Goal: Task Accomplishment & Management: Use online tool/utility

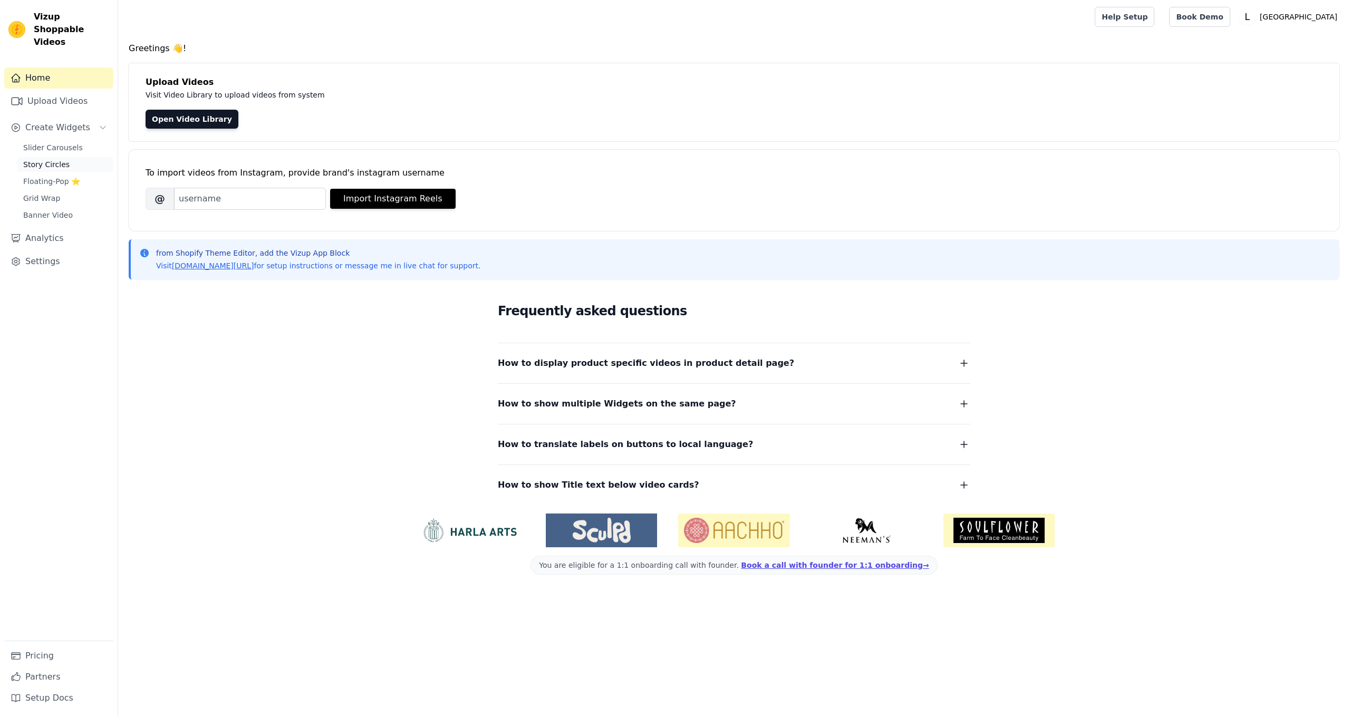
click at [57, 159] on span "Story Circles" at bounding box center [46, 164] width 46 height 11
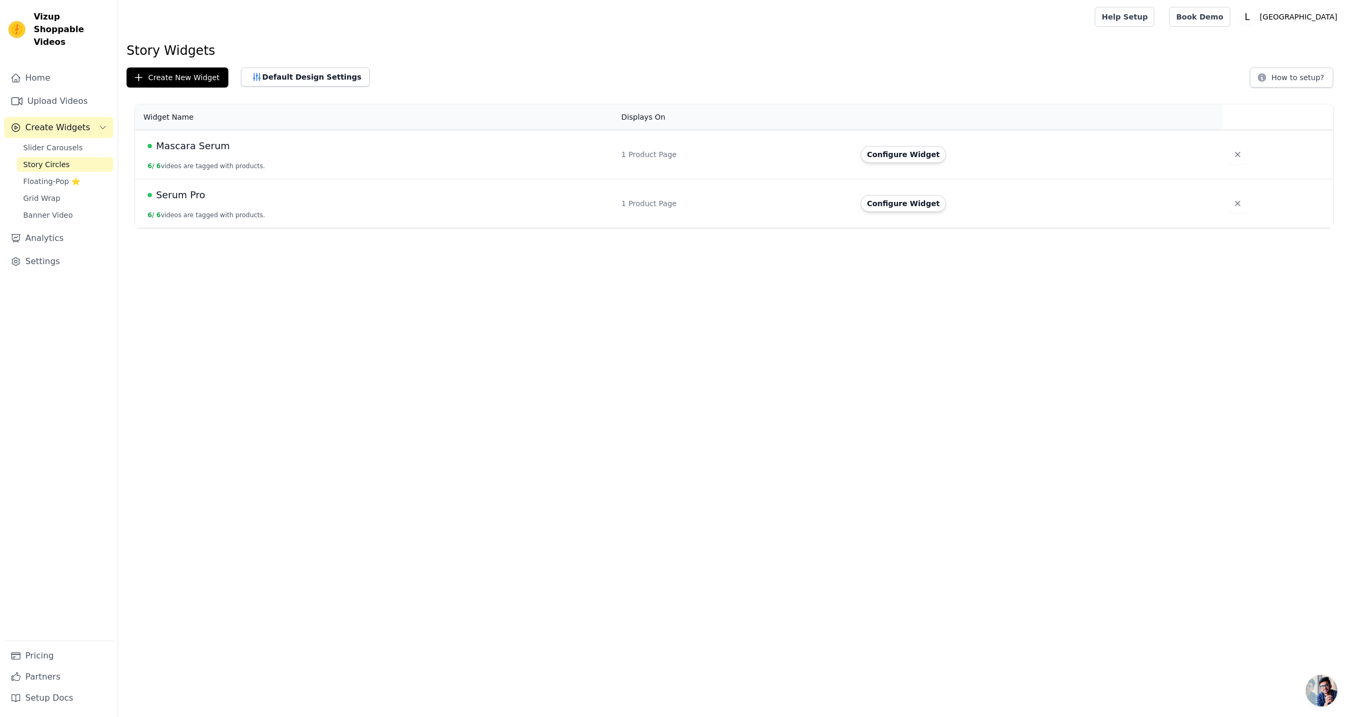
click at [174, 198] on span "Serum Pro" at bounding box center [180, 195] width 49 height 15
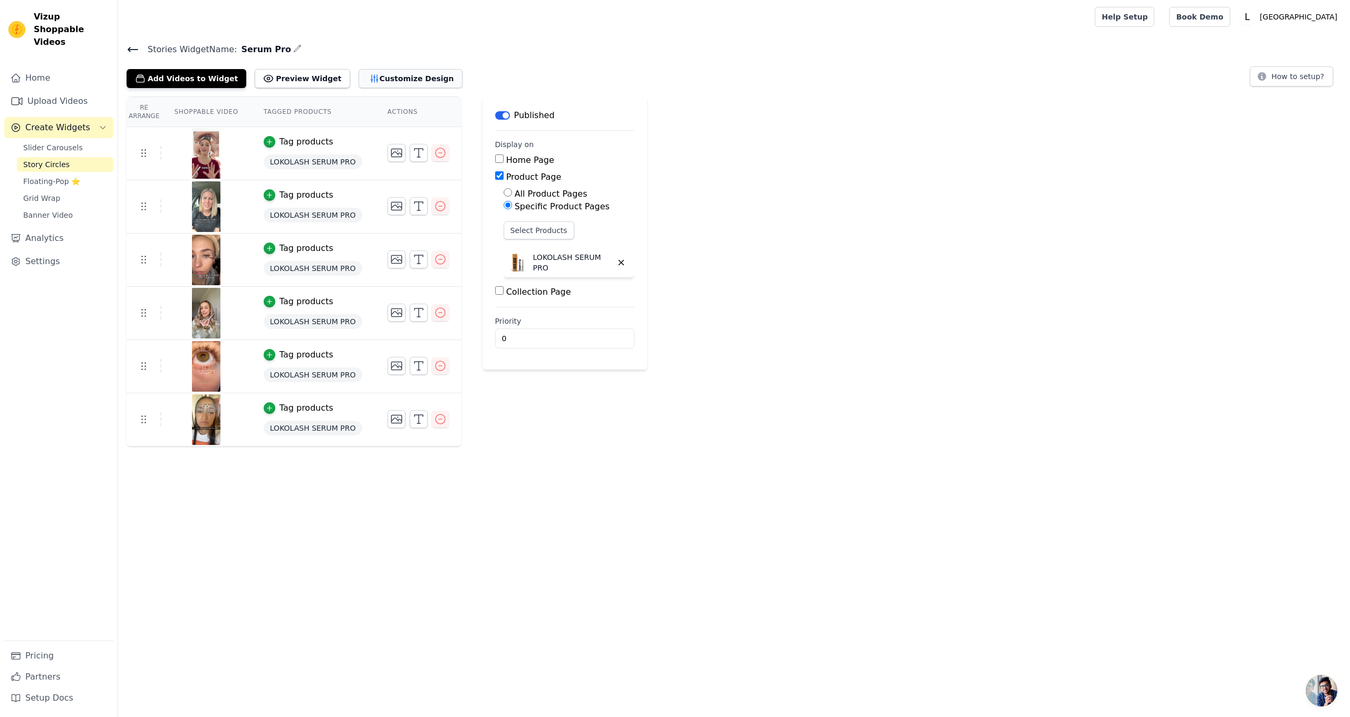
click at [399, 82] on button "Customize Design" at bounding box center [411, 78] width 104 height 19
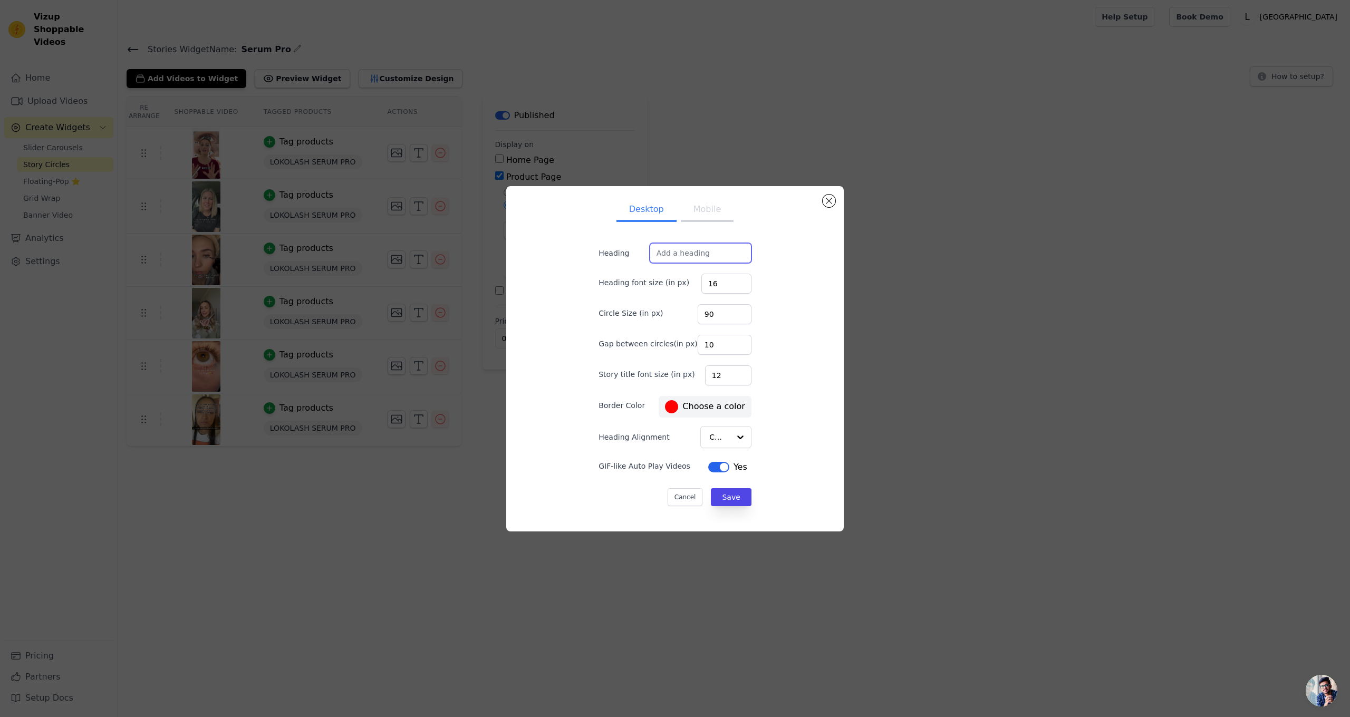
click at [707, 251] on input "Heading" at bounding box center [701, 253] width 102 height 20
click at [708, 254] on input "Finally an NZ" at bounding box center [701, 253] width 102 height 20
paste input ", an Aussie lash serum that actually works.”"
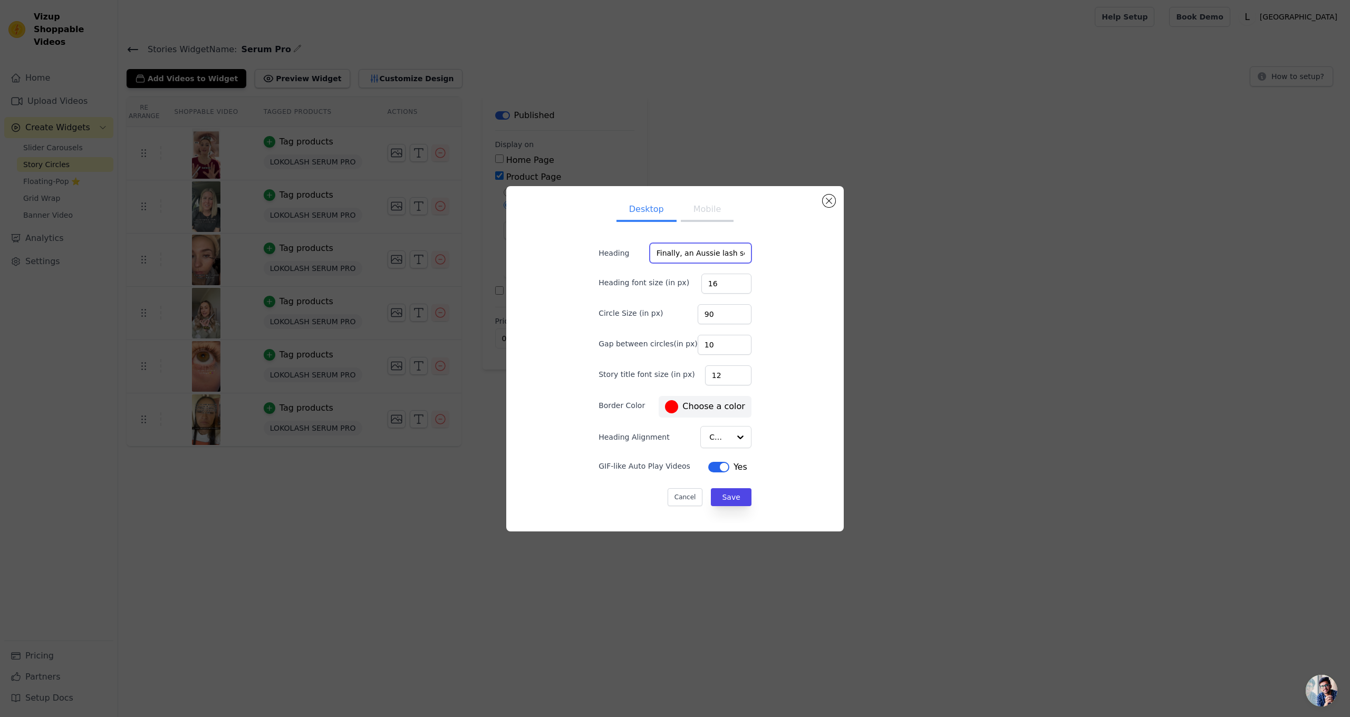
drag, startPoint x: 708, startPoint y: 253, endPoint x: 661, endPoint y: 247, distance: 47.2
click at [637, 250] on div "Heading Finally, an Aussie lash serum that actually works.”" at bounding box center [675, 253] width 153 height 20
click at [694, 252] on input "Finally, an Aussie lash serum that actually works.”" at bounding box center [701, 253] width 102 height 20
type input "Finally, an NZ lash serum that actually works.”"
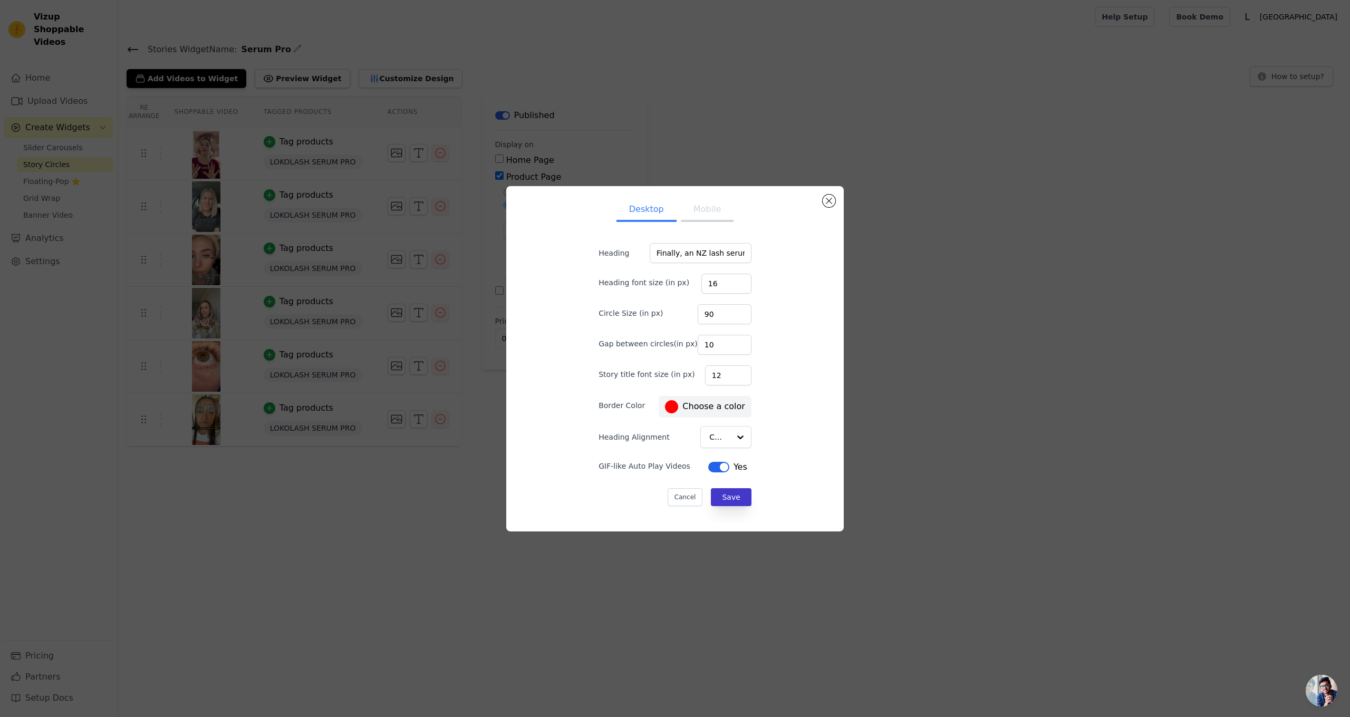
click at [721, 491] on button "Save" at bounding box center [731, 497] width 40 height 18
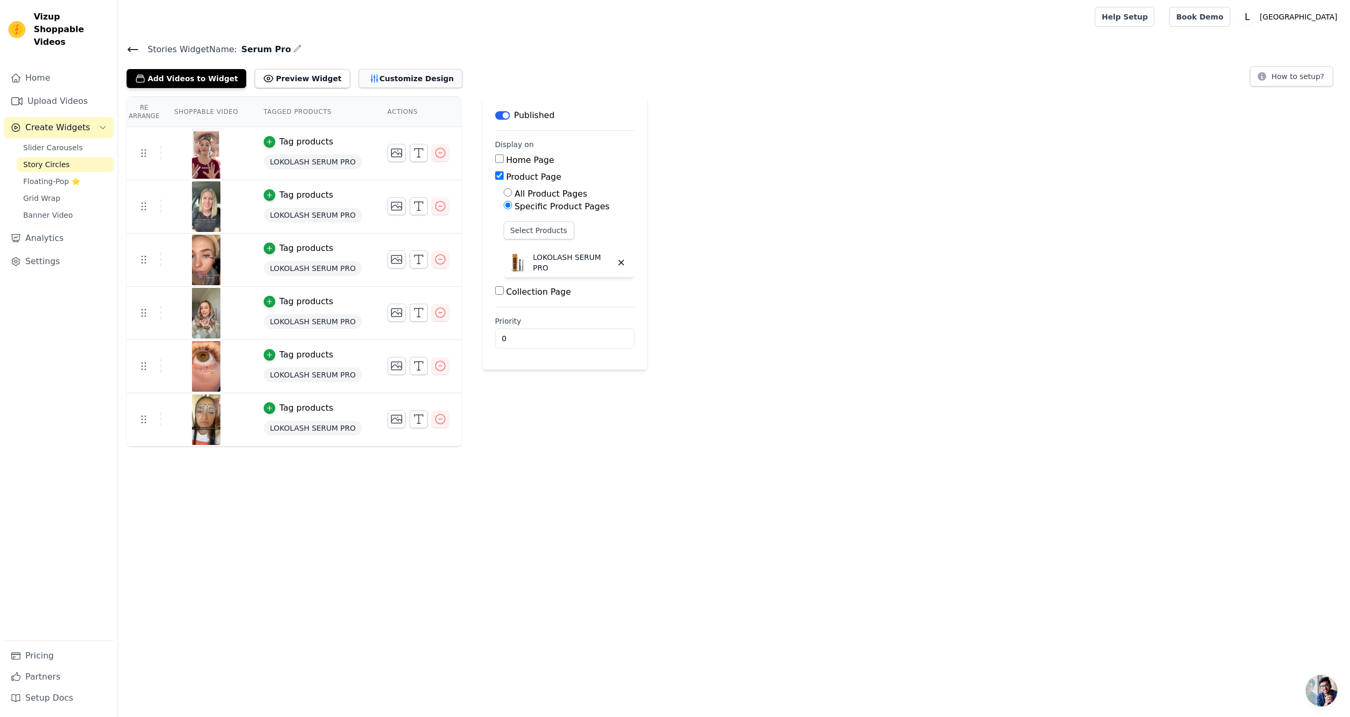
click at [369, 80] on icon "button" at bounding box center [374, 78] width 11 height 11
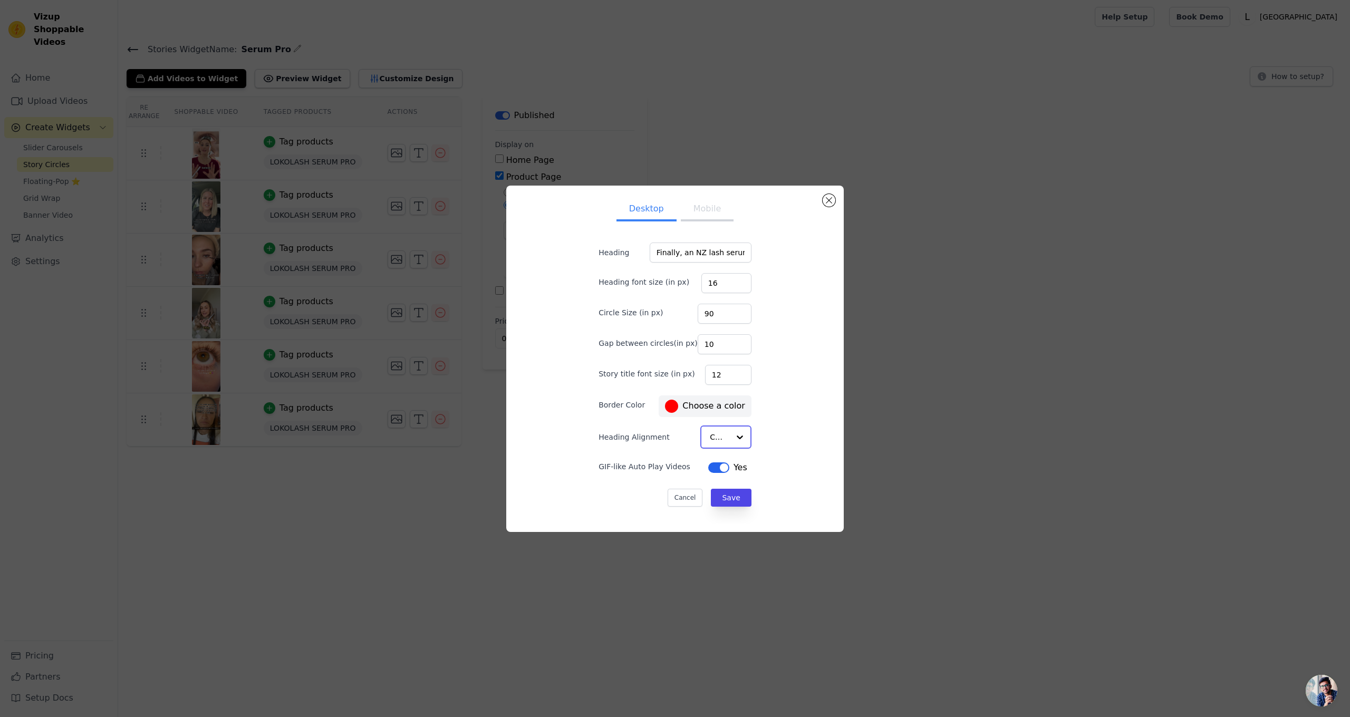
click at [712, 440] on input "Heading Alignment" at bounding box center [720, 437] width 20 height 21
click at [715, 496] on div "Left" at bounding box center [722, 507] width 45 height 22
click at [727, 493] on button "Save" at bounding box center [731, 497] width 40 height 18
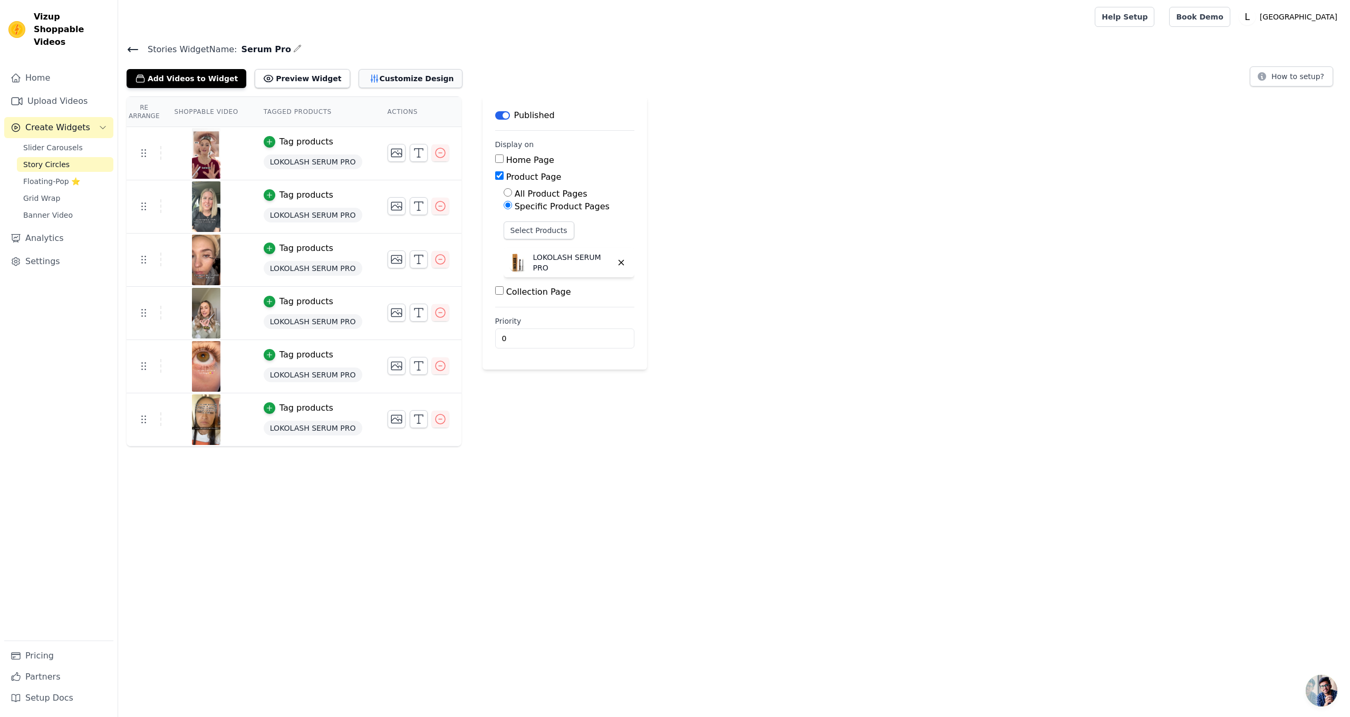
click at [383, 78] on button "Customize Design" at bounding box center [411, 78] width 104 height 19
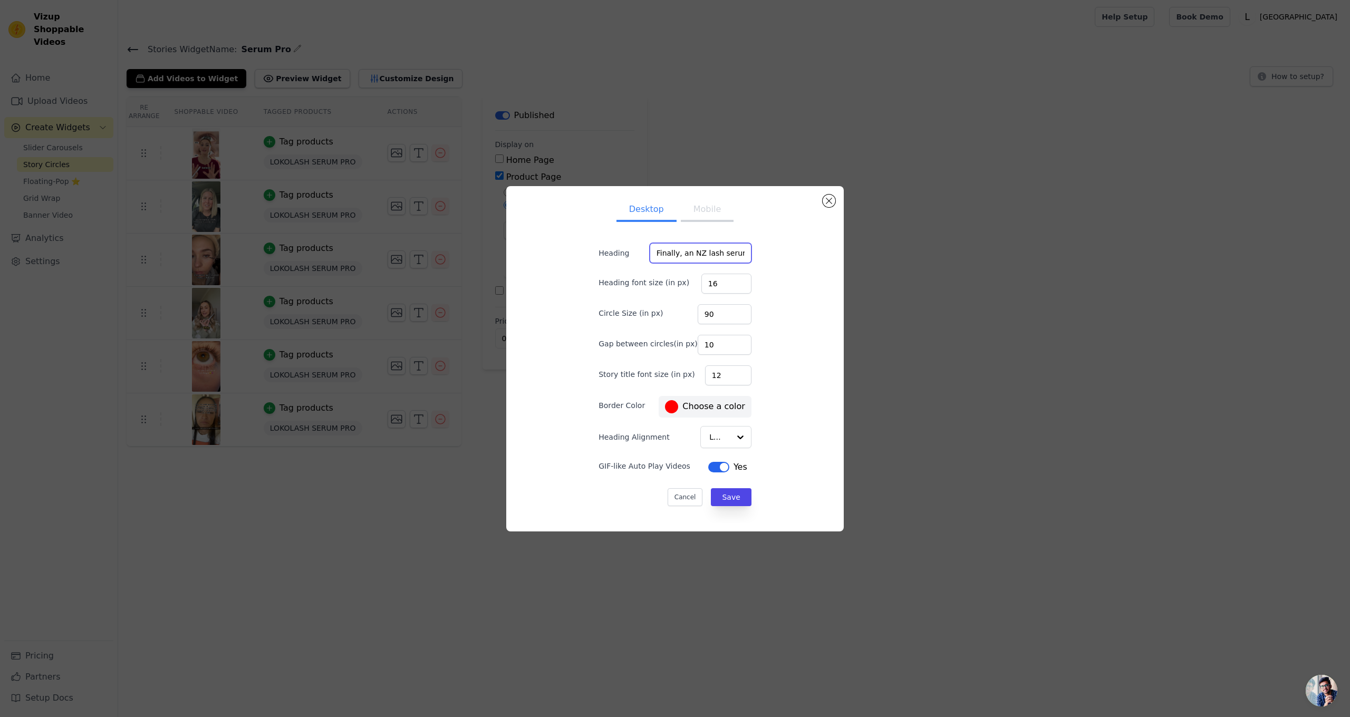
click at [655, 251] on input "Finally, an NZ lash serum that actually works.”" at bounding box center [701, 253] width 102 height 20
type input ""Finally, an NZ lash serum that actually works.”"
click at [726, 501] on button "Save" at bounding box center [731, 497] width 40 height 18
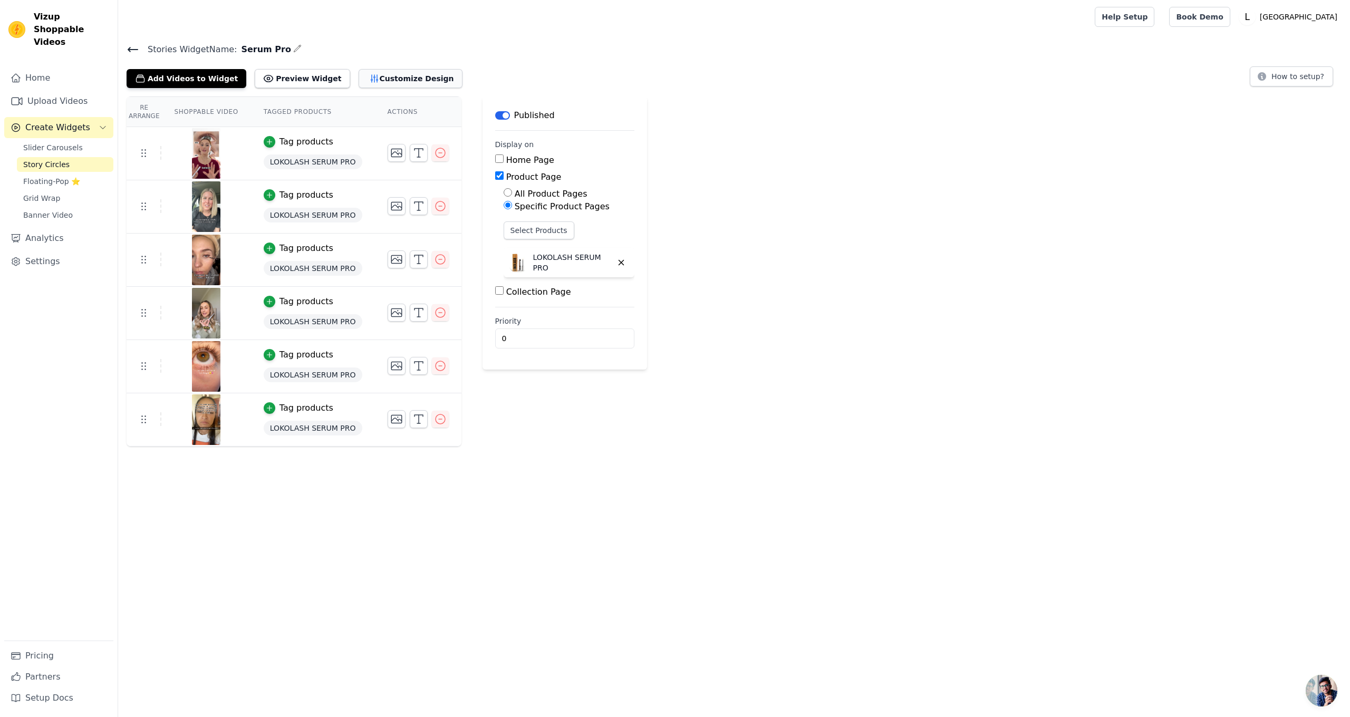
click at [371, 75] on icon "button" at bounding box center [374, 78] width 7 height 7
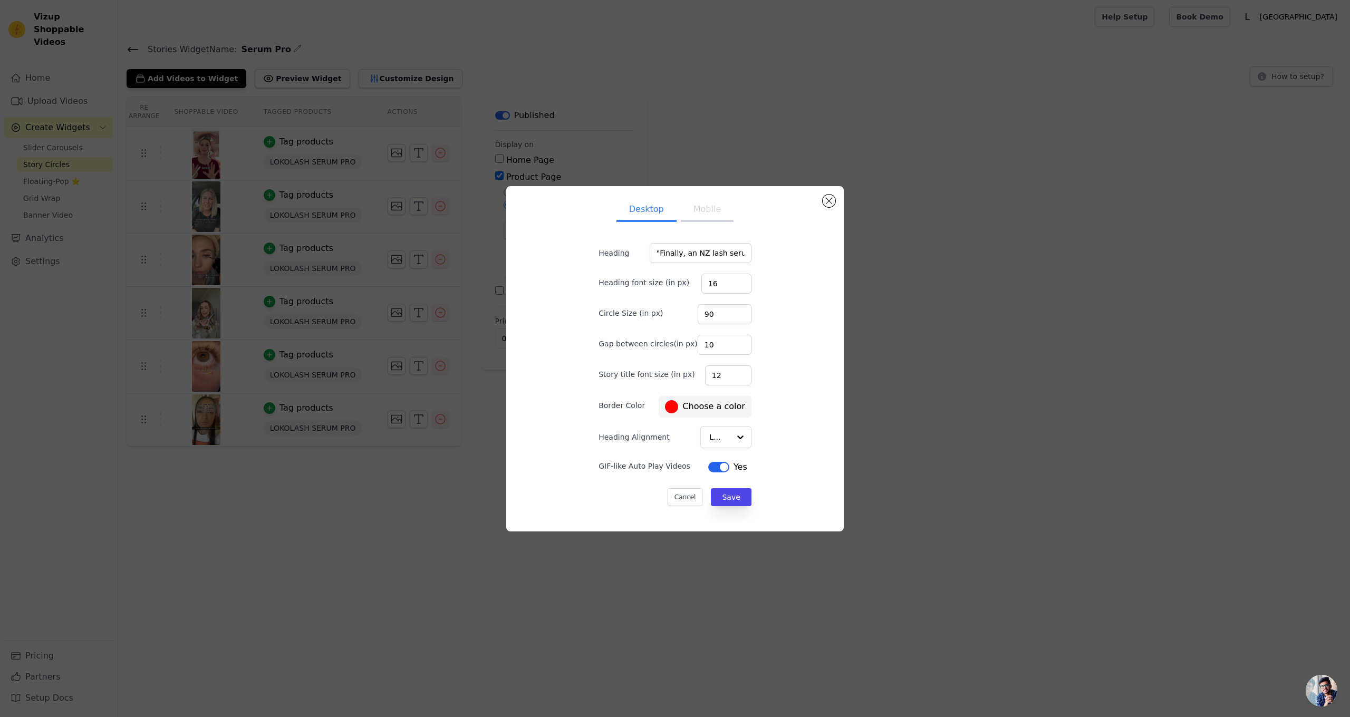
click at [691, 241] on form "Heading "Finally, an NZ lash serum that actually works.” Heading font size (in …" at bounding box center [675, 375] width 170 height 280
click at [691, 249] on input ""Finally, an NZ lash serum that actually works.”" at bounding box center [701, 253] width 102 height 20
click at [729, 509] on form "Heading Heading font size (in px) 16 Circle Size (in px) 90 Gap between circles…" at bounding box center [675, 375] width 170 height 280
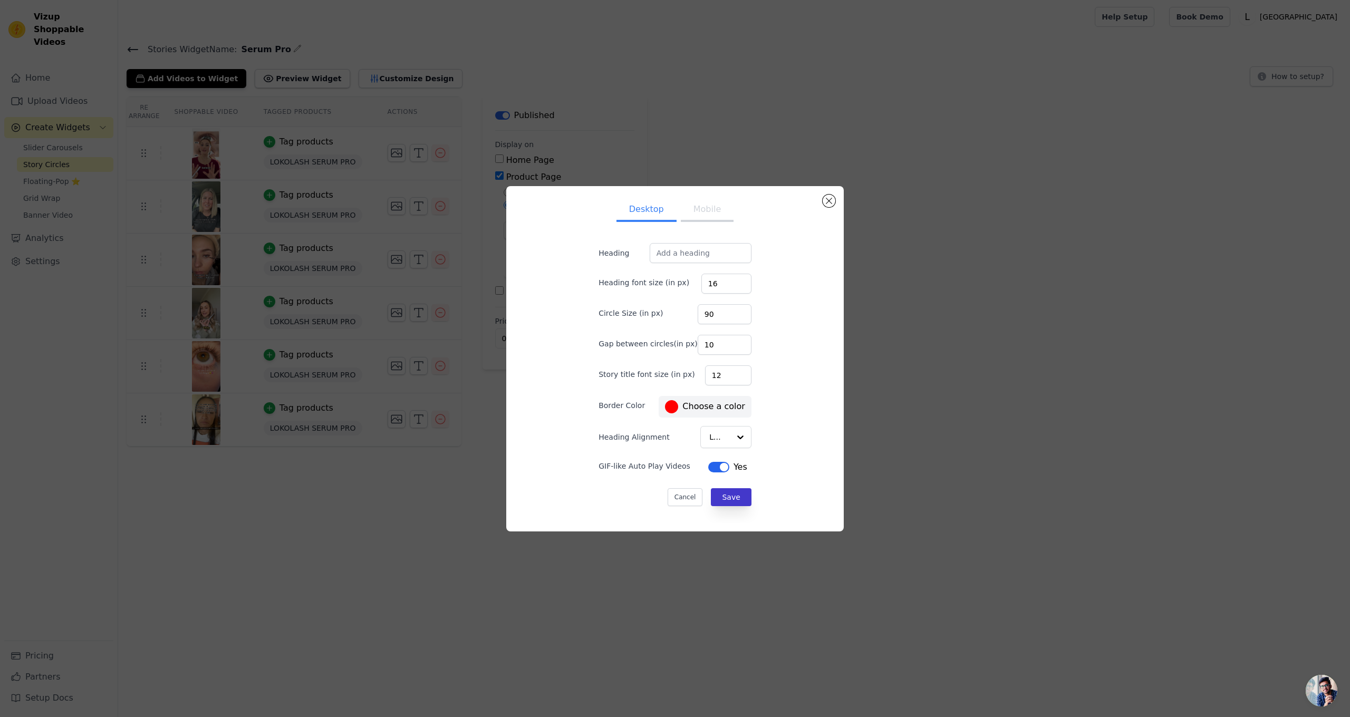
click at [730, 503] on button "Save" at bounding box center [731, 497] width 40 height 18
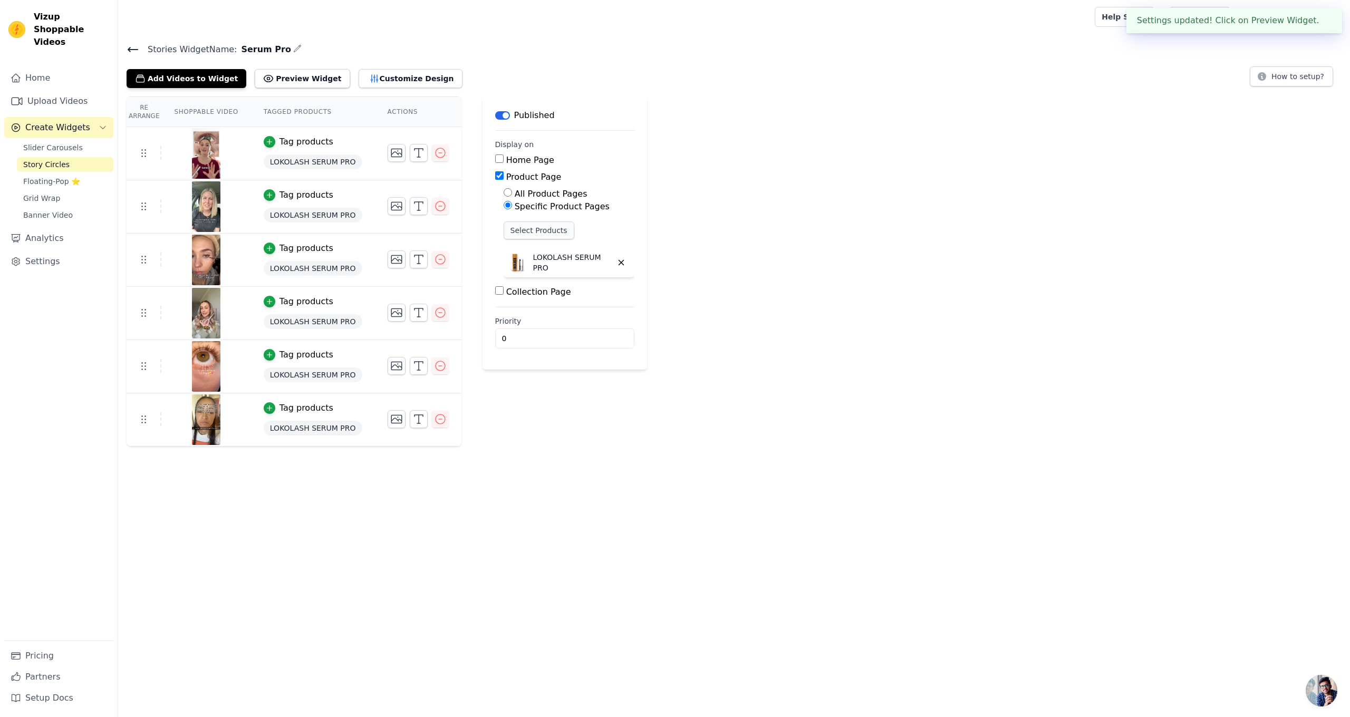
click at [558, 226] on button "Select Products" at bounding box center [539, 231] width 71 height 18
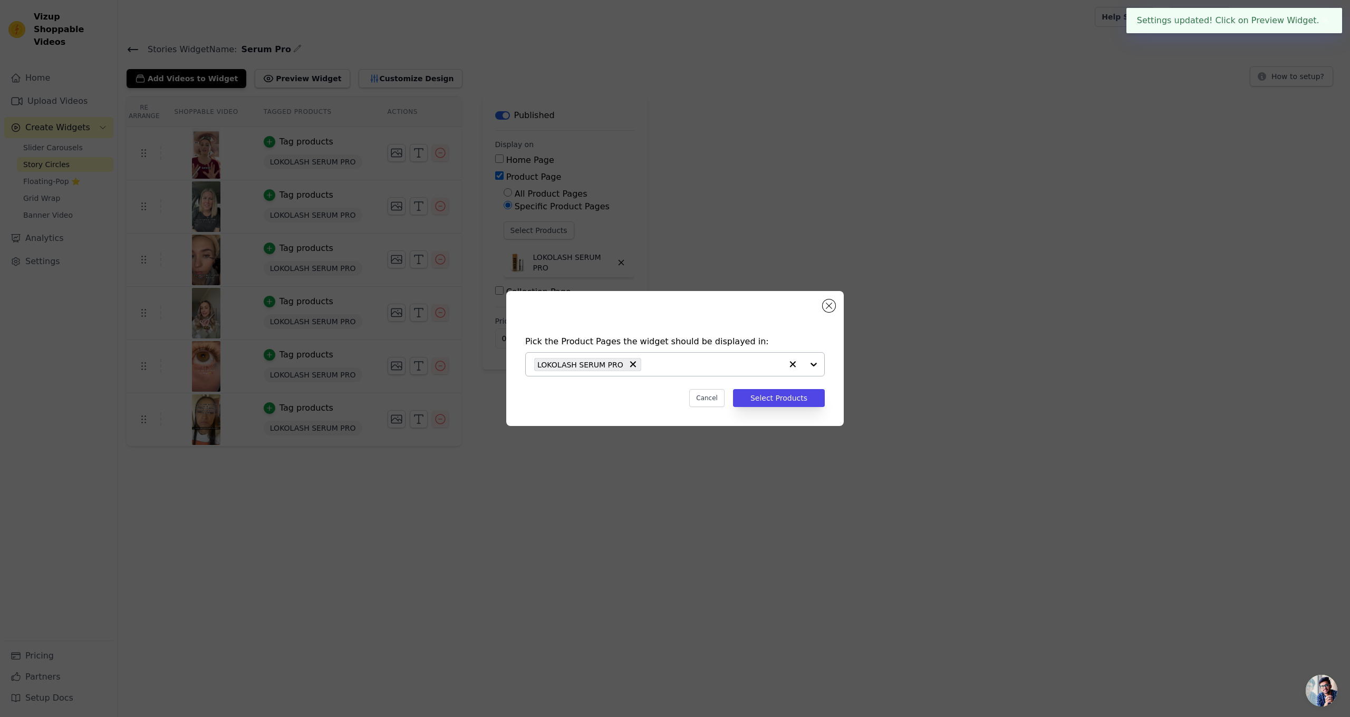
click at [706, 362] on input "text" at bounding box center [715, 364] width 136 height 13
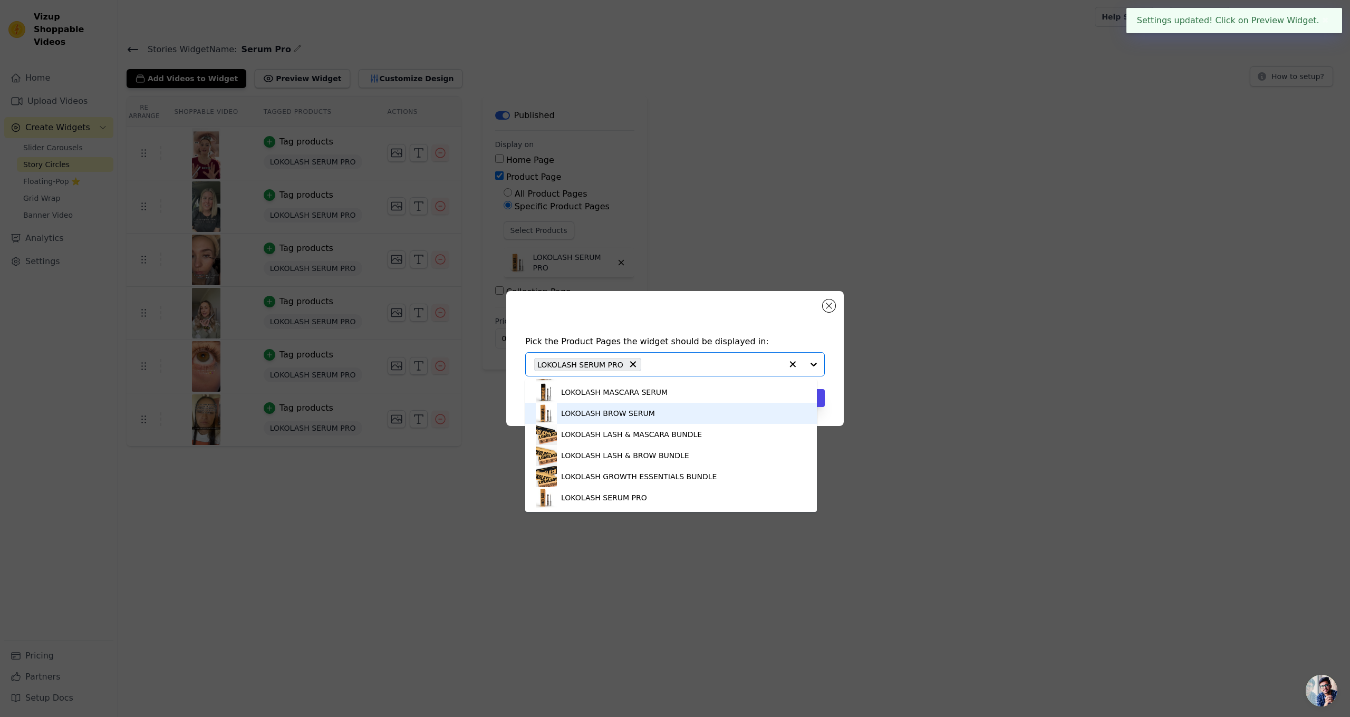
scroll to position [103, 0]
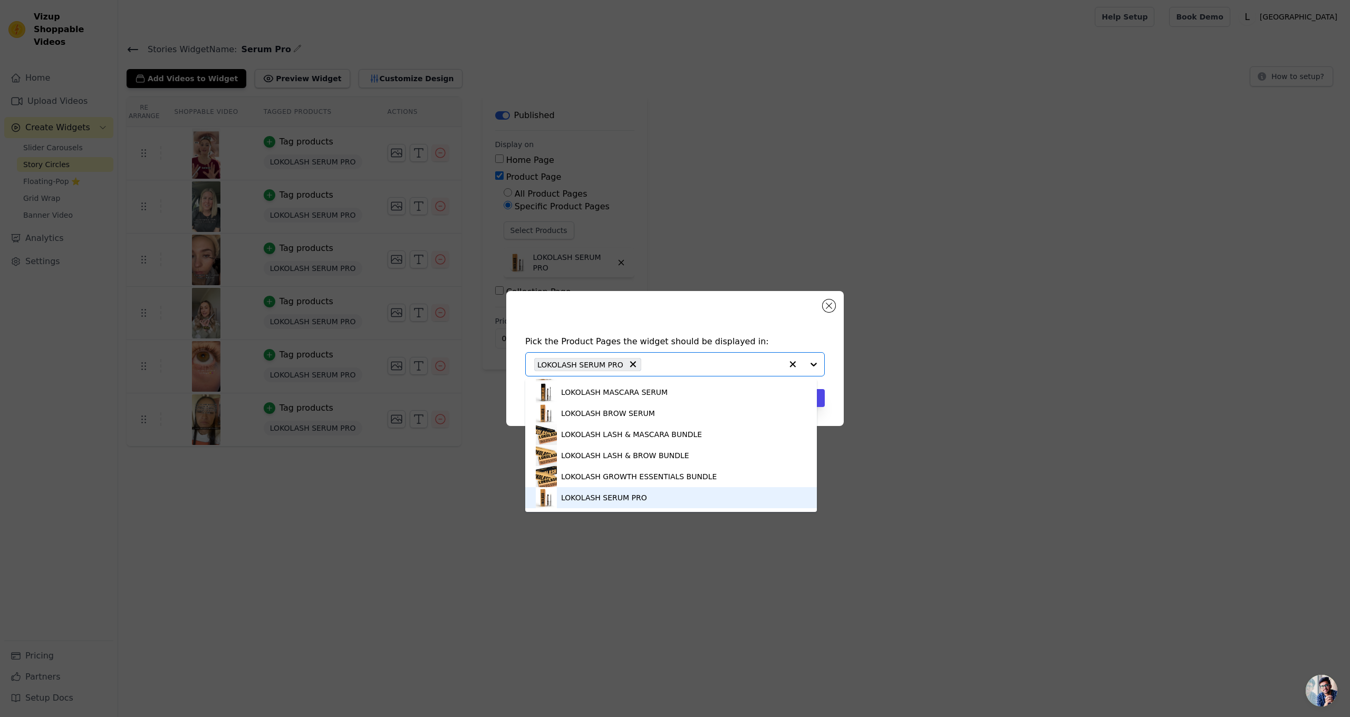
click at [641, 490] on div "LOKOLASH SERUM PRO" at bounding box center [671, 497] width 292 height 21
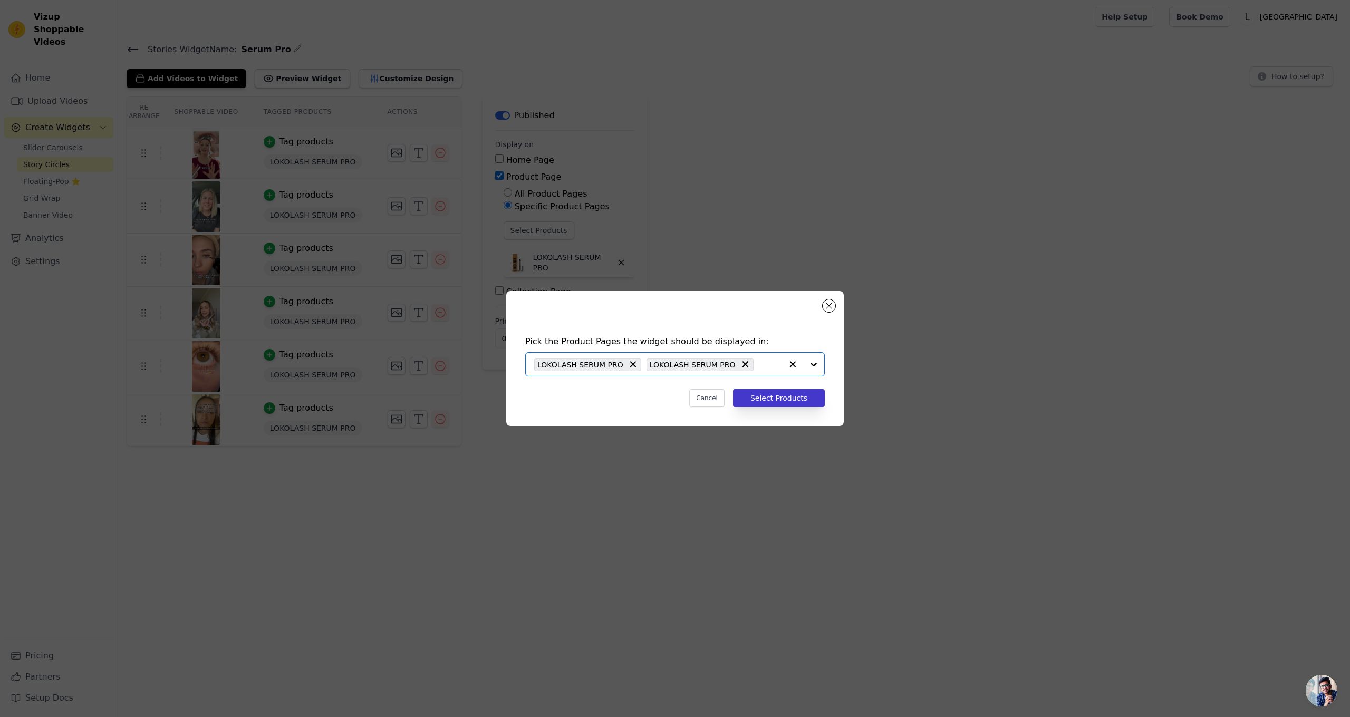
click at [805, 403] on button "Select Products" at bounding box center [779, 398] width 92 height 18
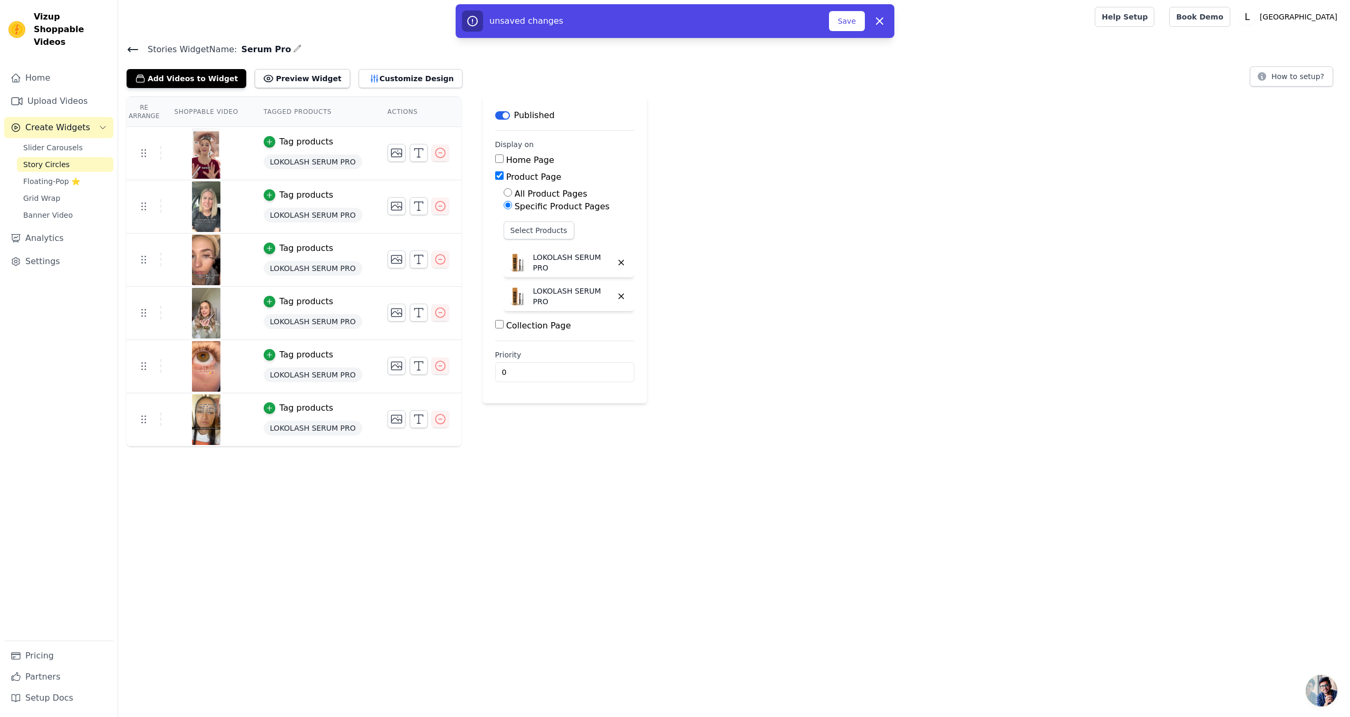
click at [829, 14] on div "unsaved changes" at bounding box center [645, 21] width 367 height 21
click at [838, 20] on button "Save" at bounding box center [847, 21] width 36 height 20
click at [851, 25] on button "Save" at bounding box center [847, 21] width 36 height 20
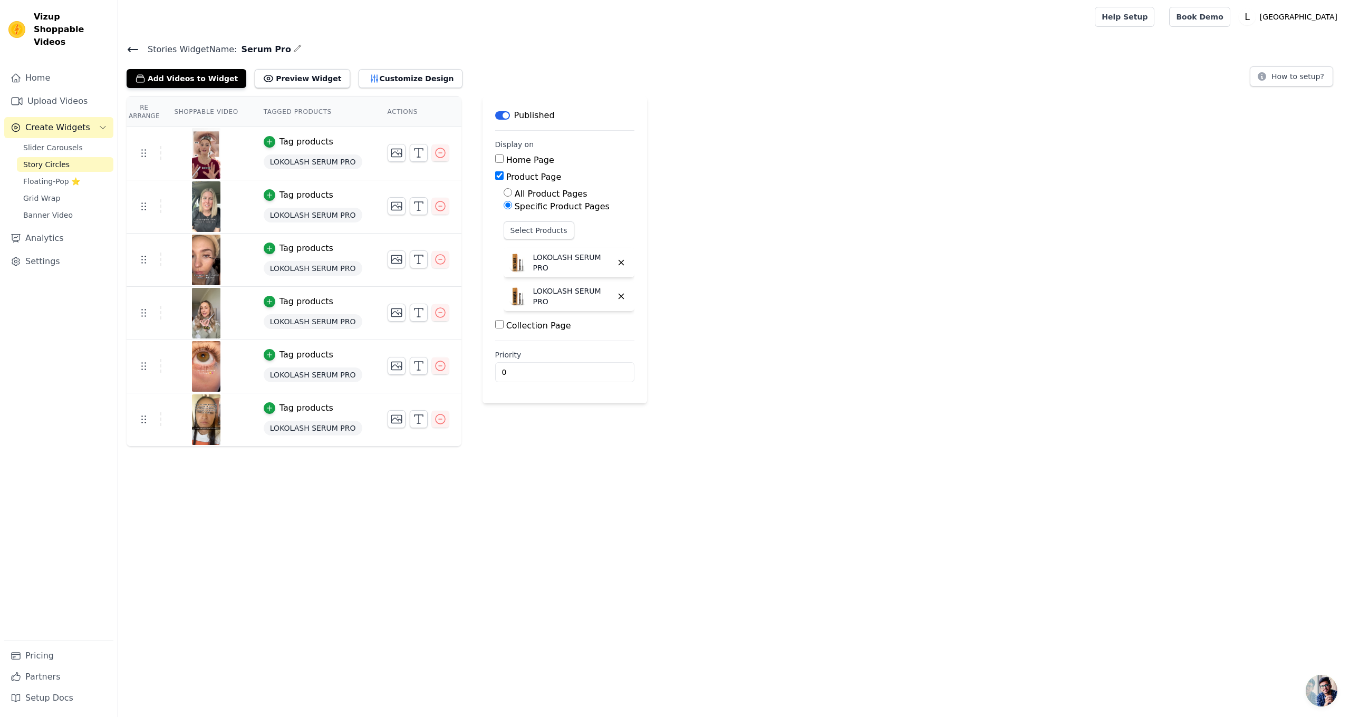
click at [967, 148] on div "Re Arrange Shoppable Video Tagged Products Actions Tag products LOKOLASH SERUM …" at bounding box center [734, 272] width 1232 height 350
